Goal: Navigation & Orientation: Find specific page/section

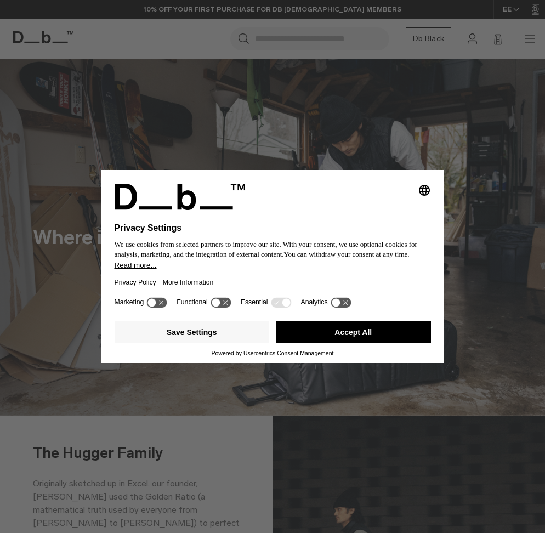
click at [285, 330] on button "Accept All" at bounding box center [353, 332] width 155 height 22
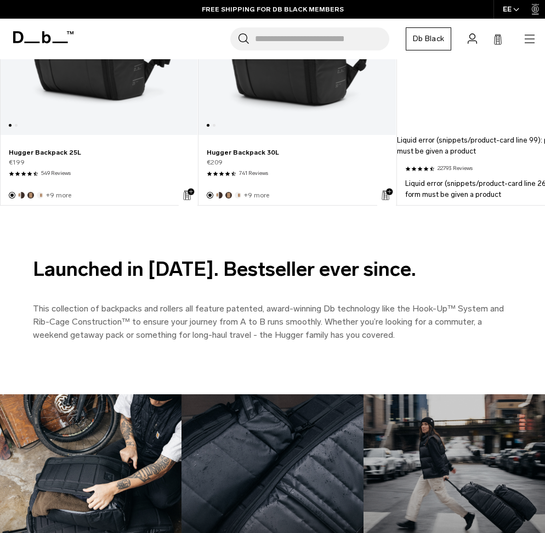
scroll to position [976, 0]
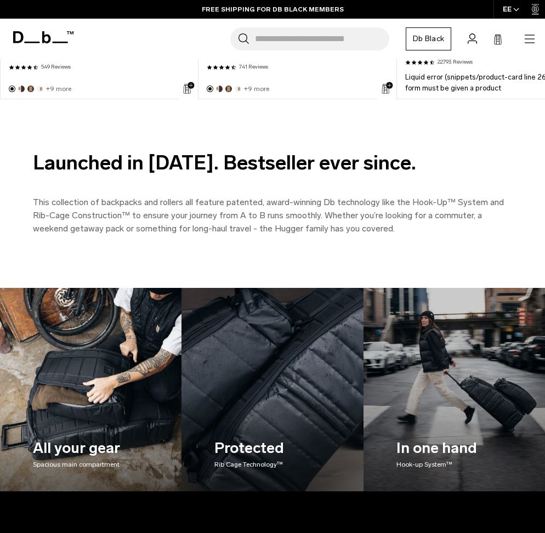
click at [528, 39] on icon "button" at bounding box center [529, 38] width 10 height 1
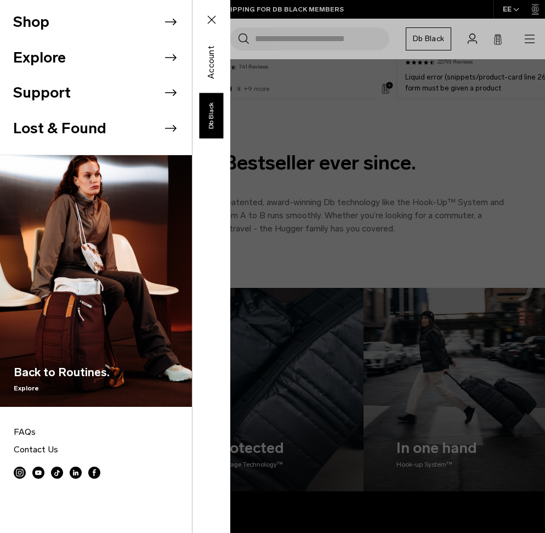
click at [170, 23] on icon at bounding box center [170, 22] width 16 height 16
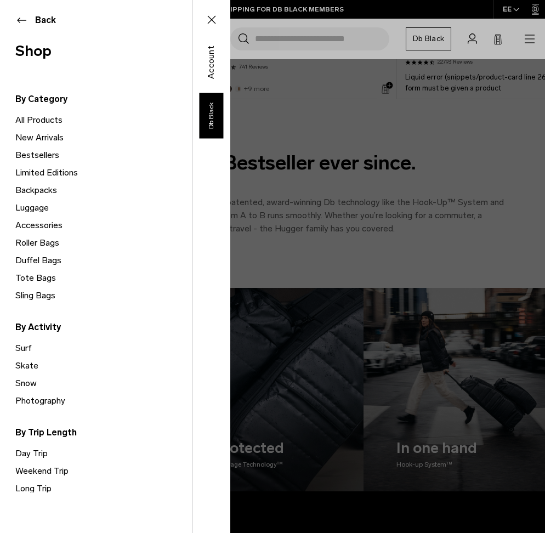
click at [31, 191] on link "Backpacks" at bounding box center [103, 190] width 176 height 18
